Goal: Task Accomplishment & Management: Use online tool/utility

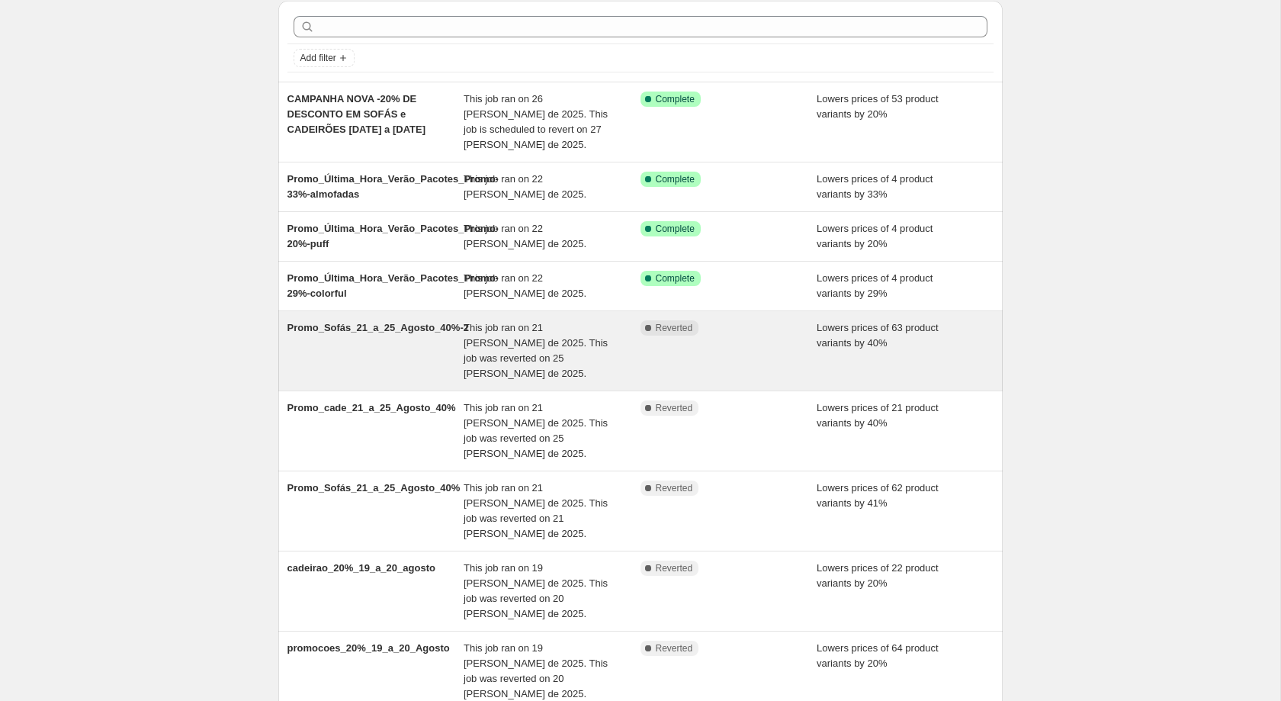
scroll to position [207, 0]
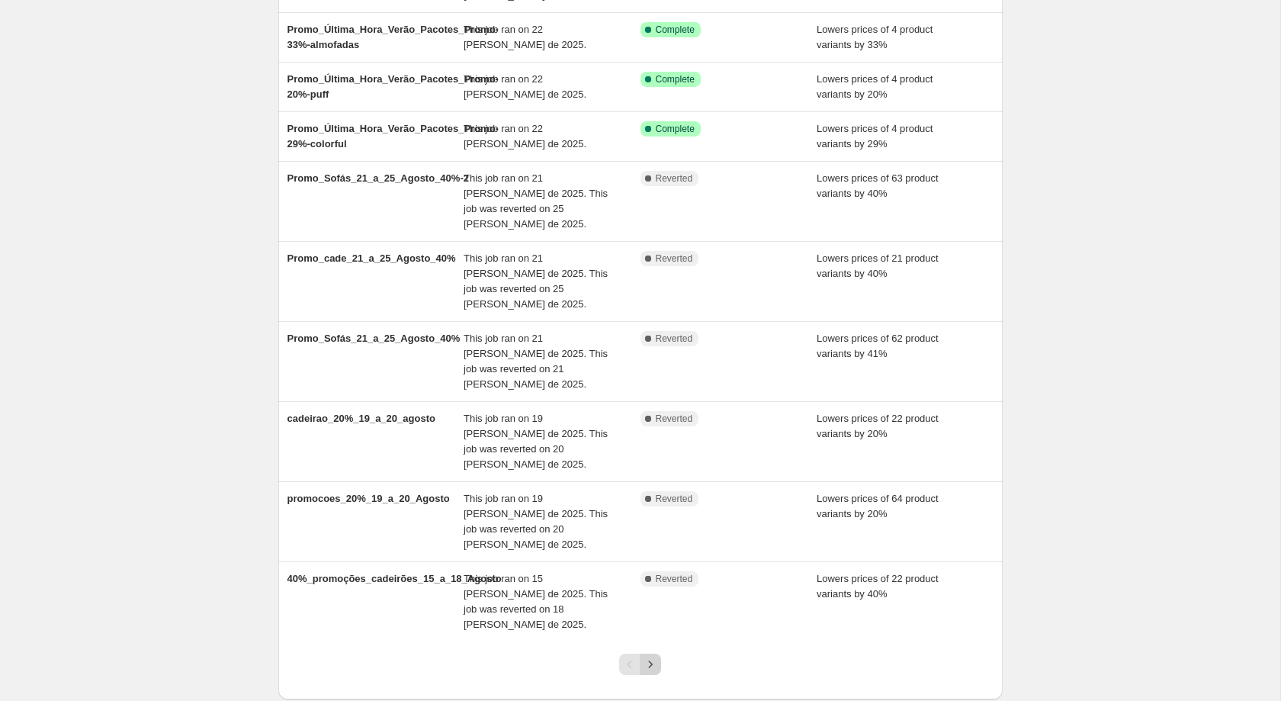
click at [648, 657] on icon "Next" at bounding box center [650, 664] width 15 height 15
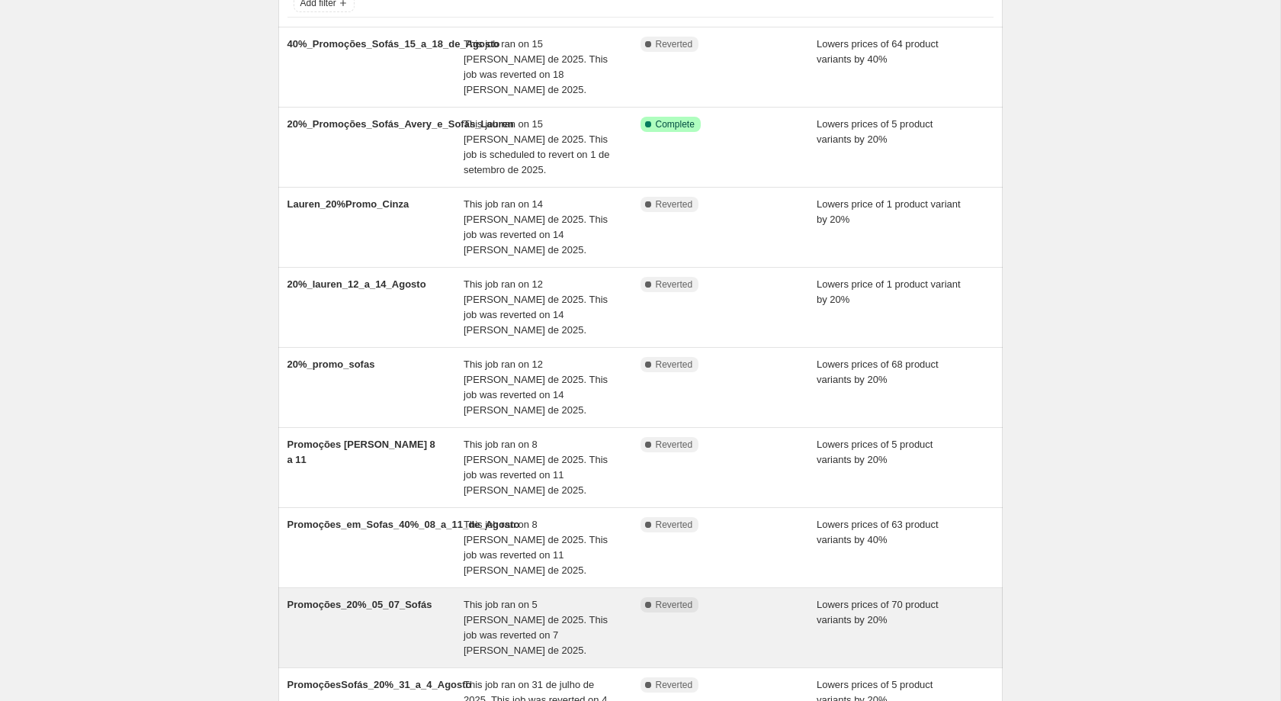
scroll to position [237, 0]
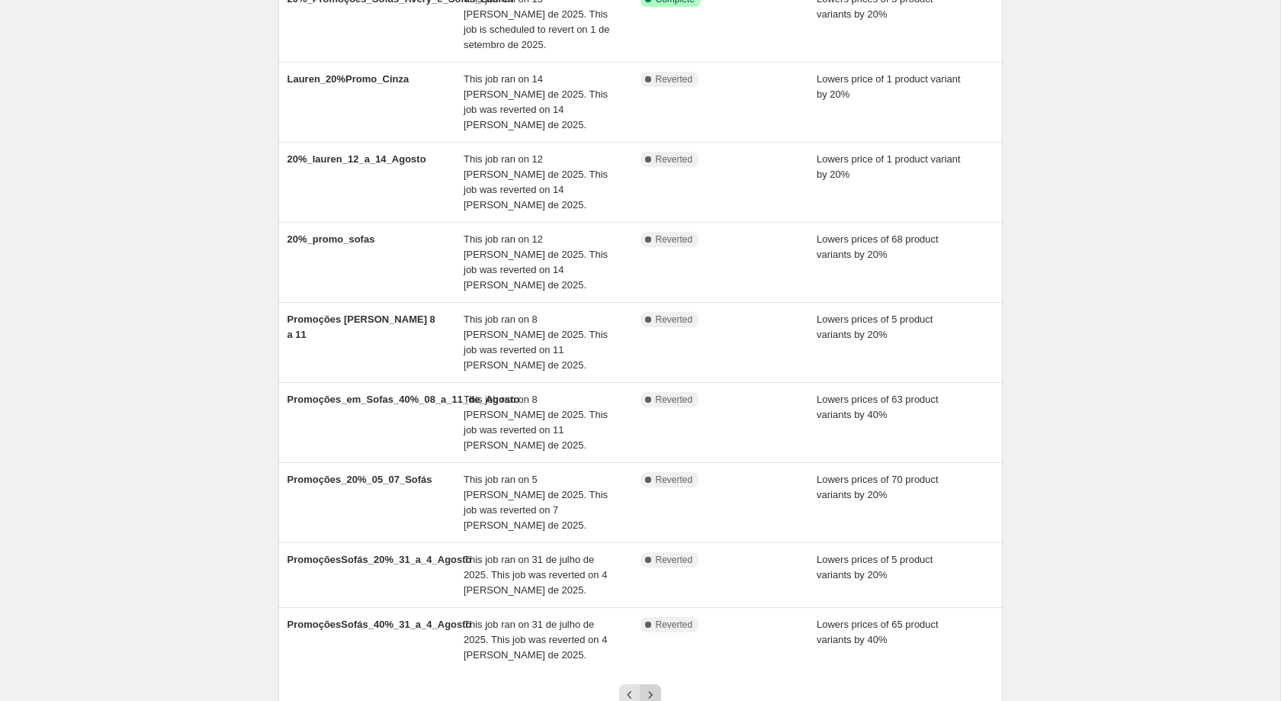
click at [652, 691] on icon "Next" at bounding box center [651, 694] width 4 height 7
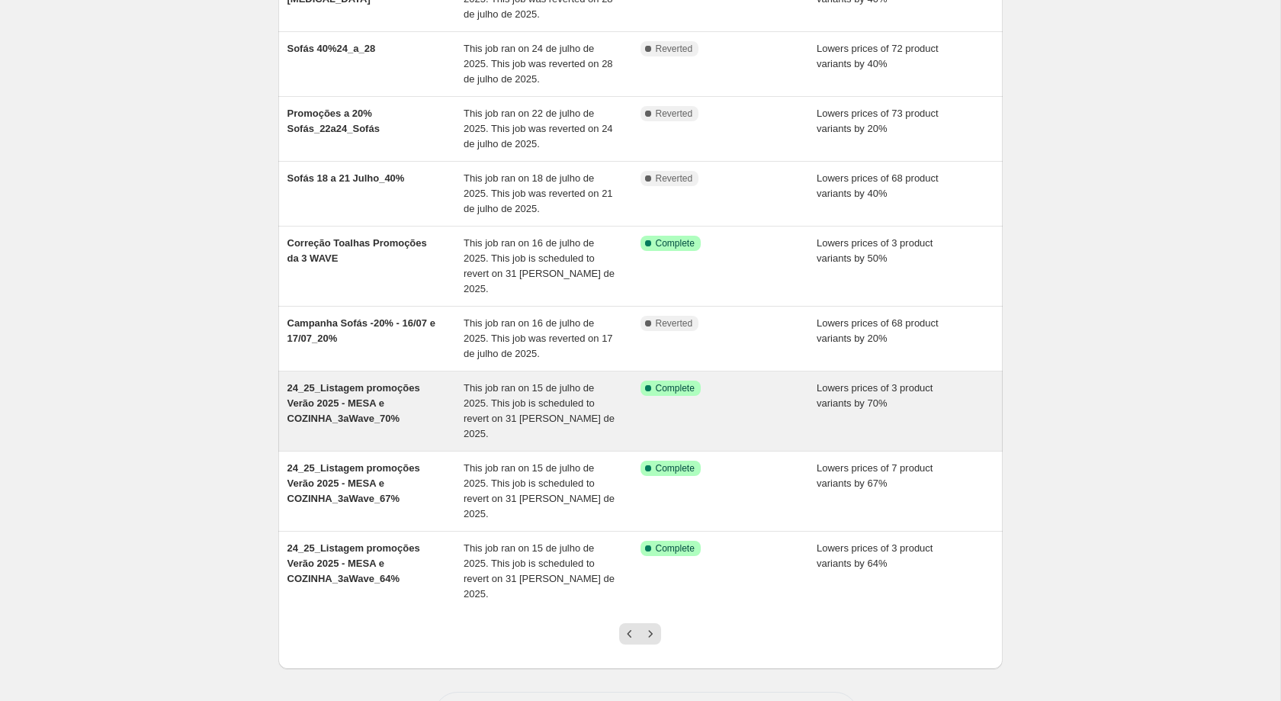
click at [611, 413] on div "24_25_Listagem promoções Verão 2025 - MESA e COZINHA_3aWave_70% This job ran on…" at bounding box center [640, 410] width 725 height 79
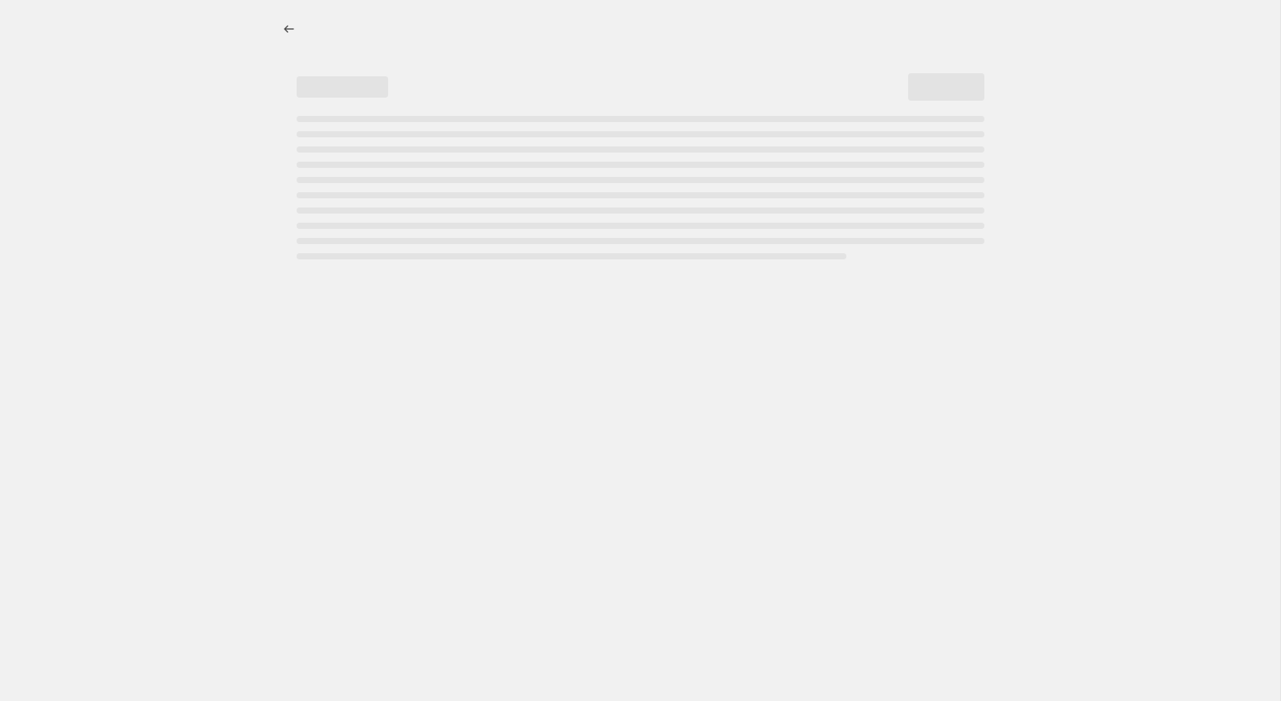
select select "percentage"
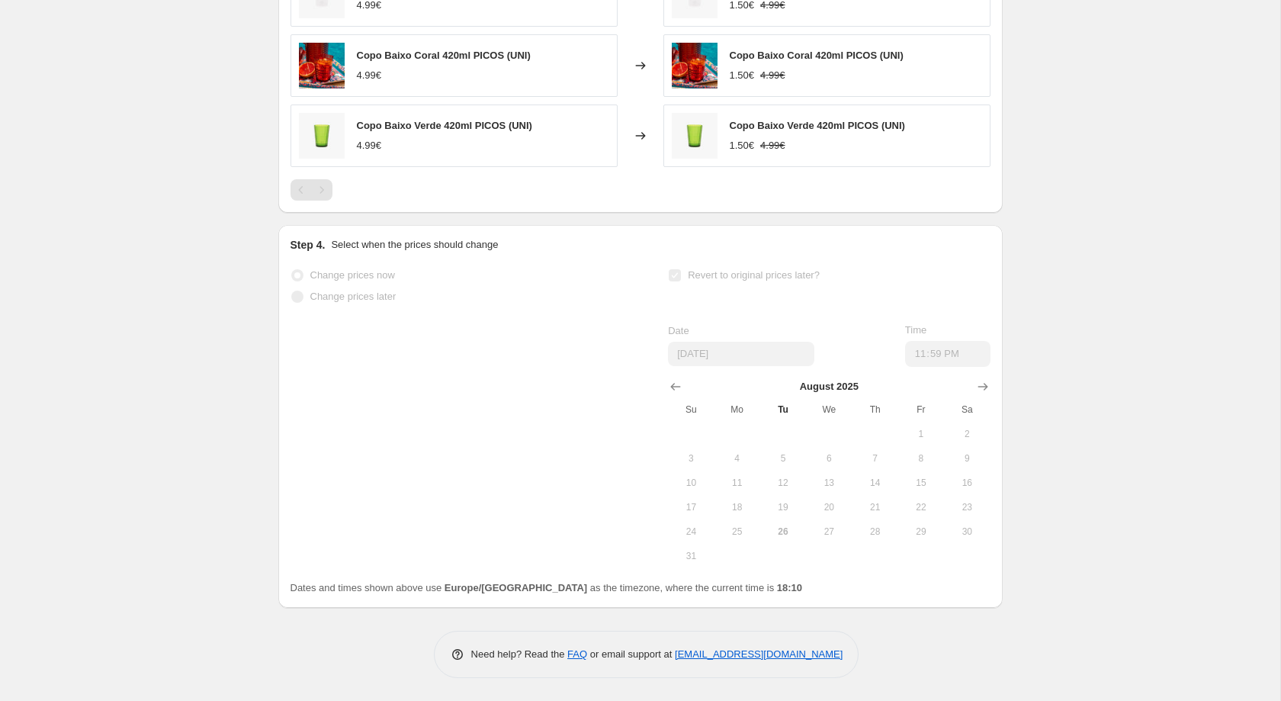
scroll to position [1239, 0]
click at [865, 452] on span "7" at bounding box center [875, 458] width 34 height 12
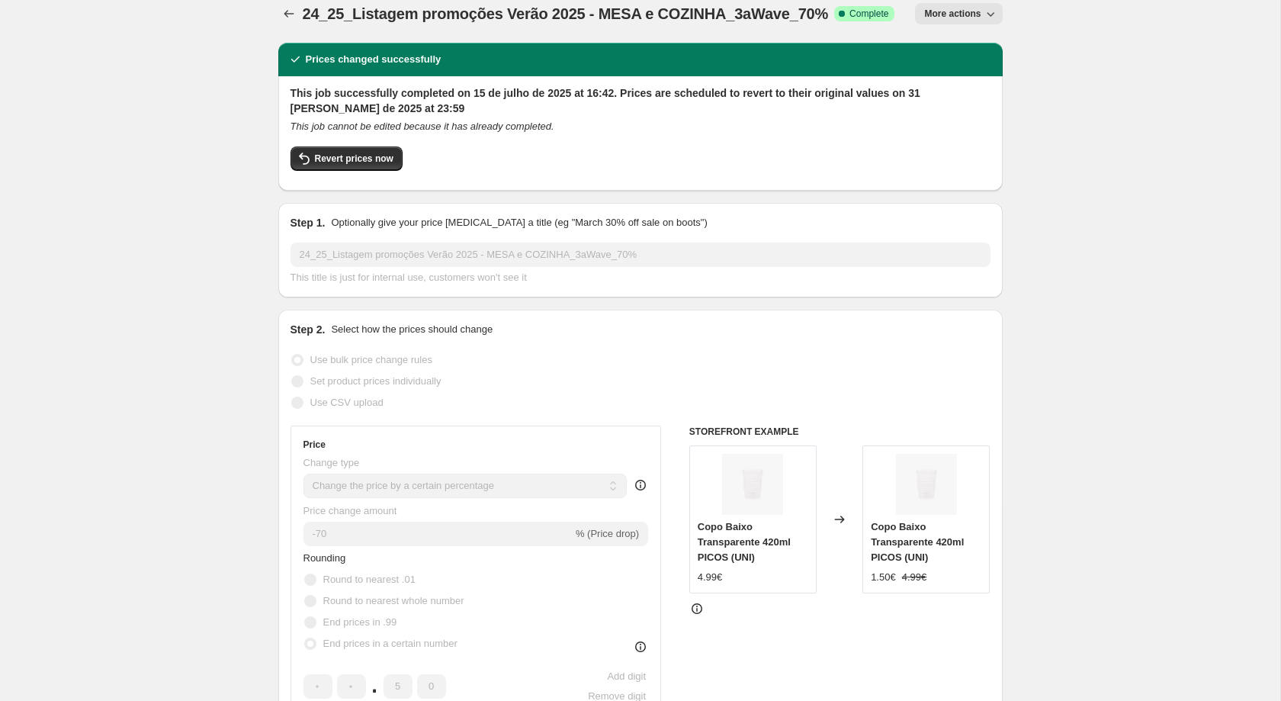
scroll to position [0, 0]
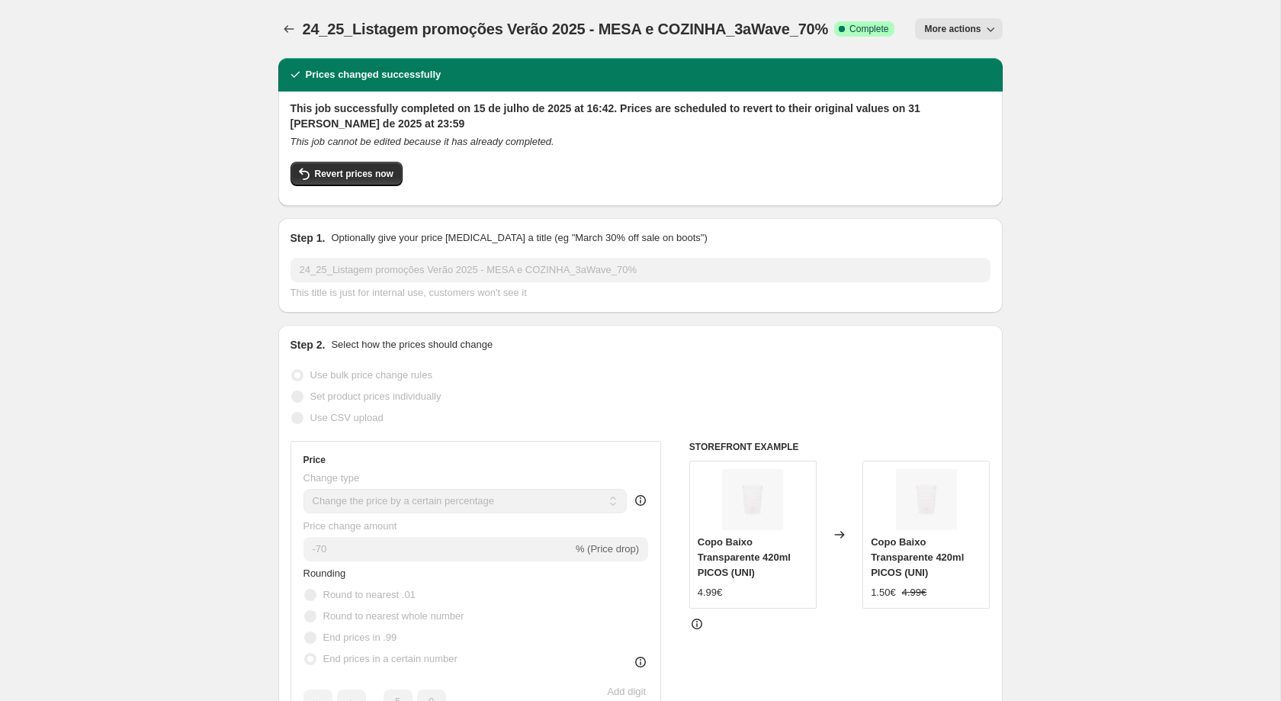
click at [985, 26] on icon "button" at bounding box center [990, 28] width 15 height 15
